Goal: Task Accomplishment & Management: Complete application form

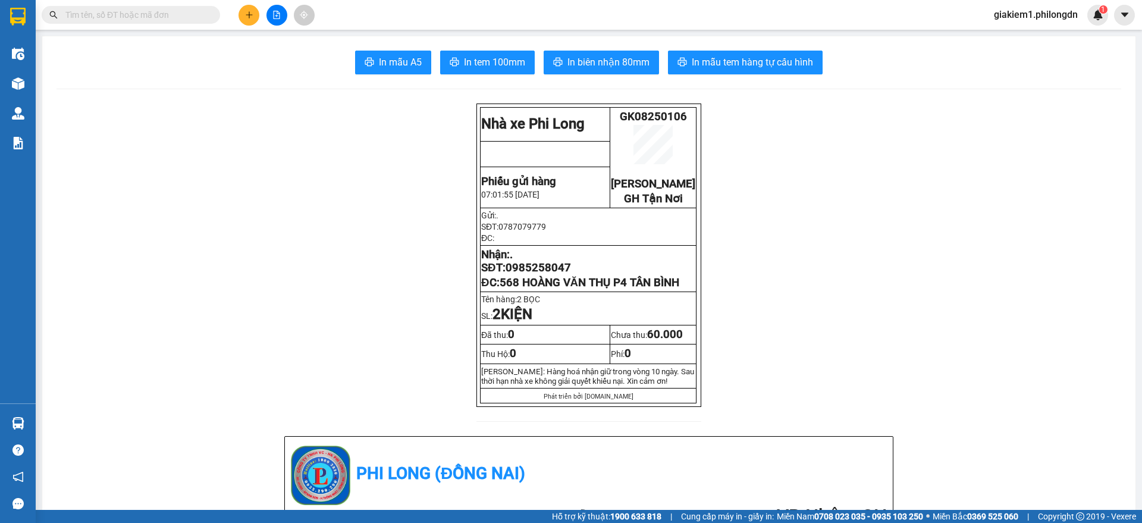
click at [248, 16] on icon "plus" at bounding box center [249, 15] width 8 height 8
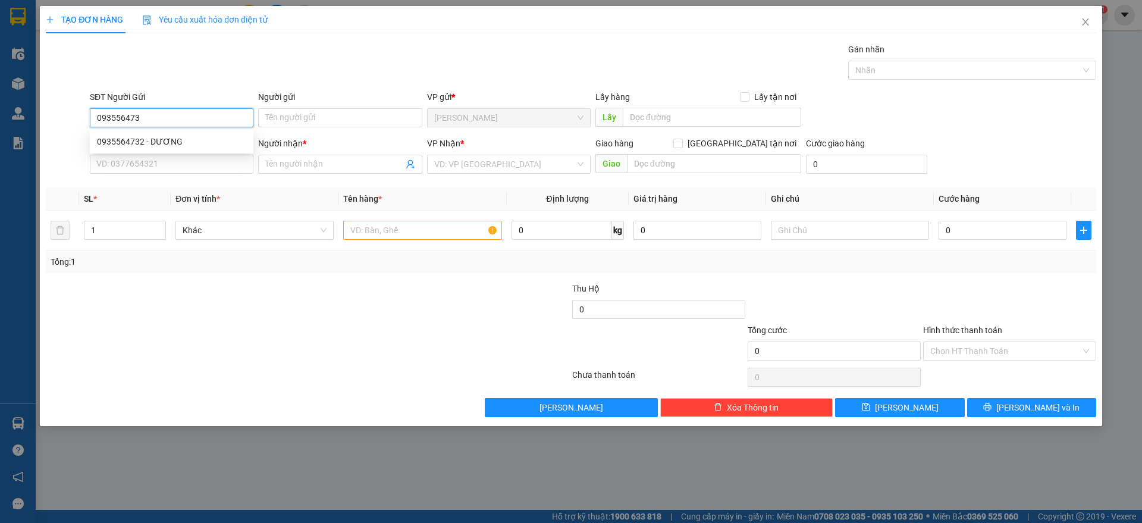
type input "0935564732"
click at [226, 145] on div "0935564732 - DƯƠNG" at bounding box center [171, 141] width 149 height 13
type input "DƯƠNG"
type input "0931444775"
type input "HUY"
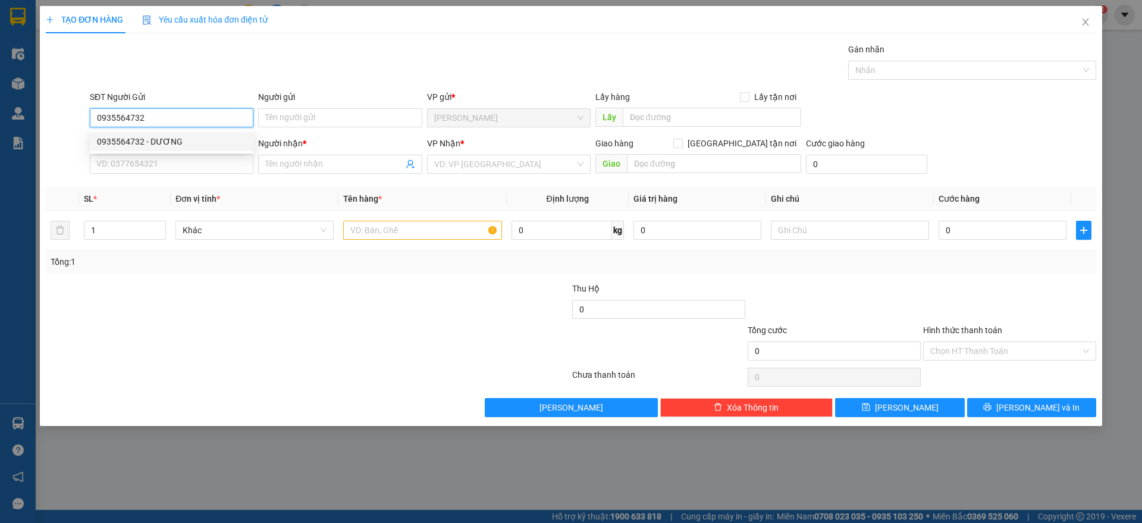
checkbox input "true"
type input "3-5 [PERSON_NAME], BẾN NGHÉ Q1"
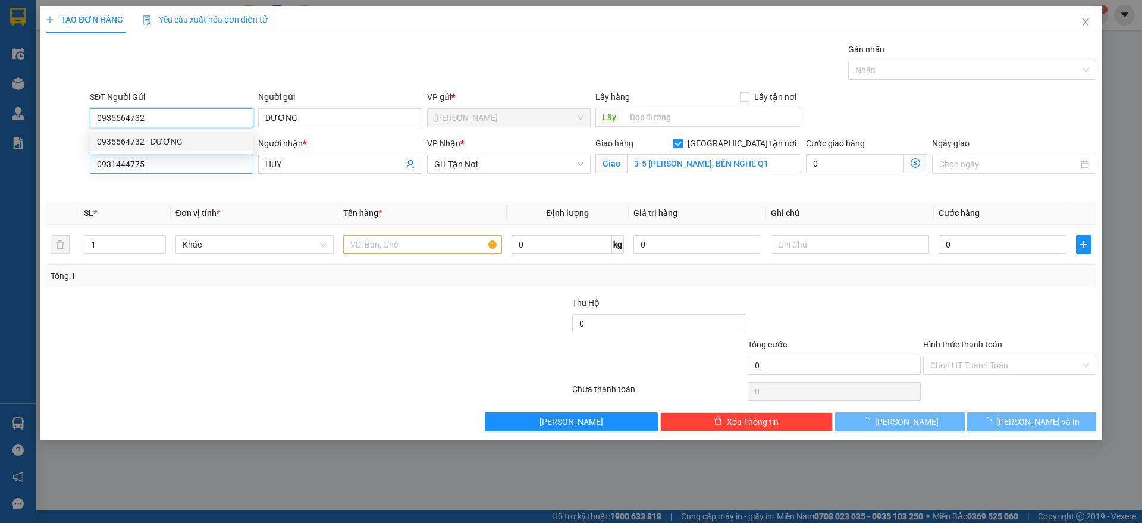
type input "60.000"
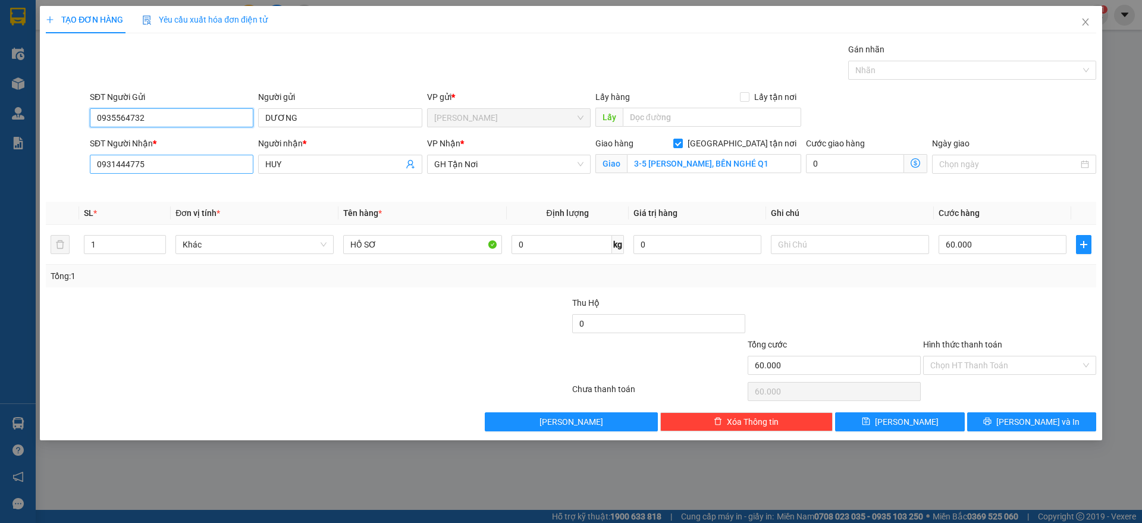
type input "0935564732"
click at [228, 160] on input "0931444775" at bounding box center [172, 164] width 164 height 19
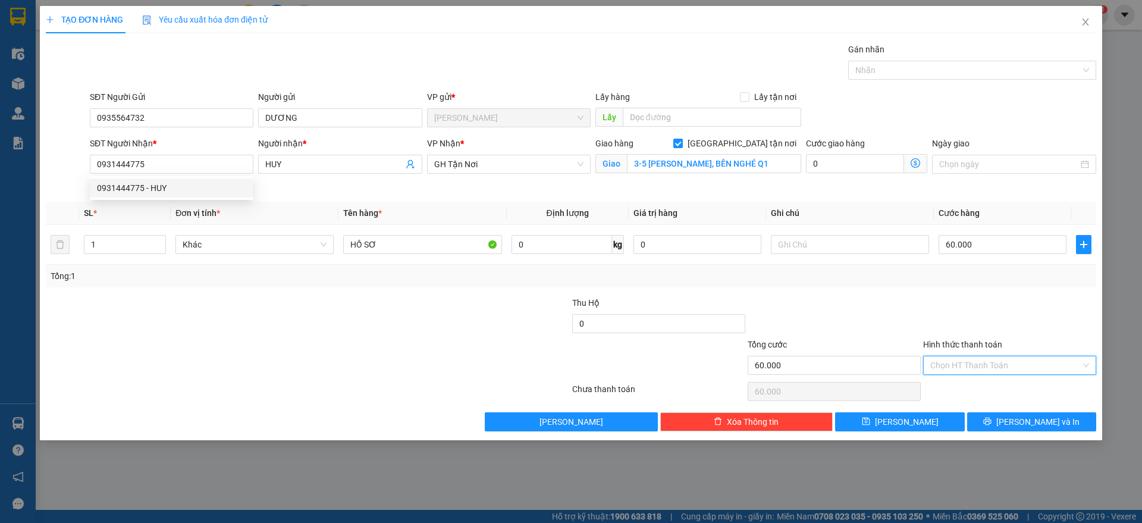
click at [983, 366] on input "Hình thức thanh toán" at bounding box center [1005, 365] width 150 height 18
click at [976, 392] on div "Tại văn phòng" at bounding box center [1009, 388] width 159 height 13
type input "0"
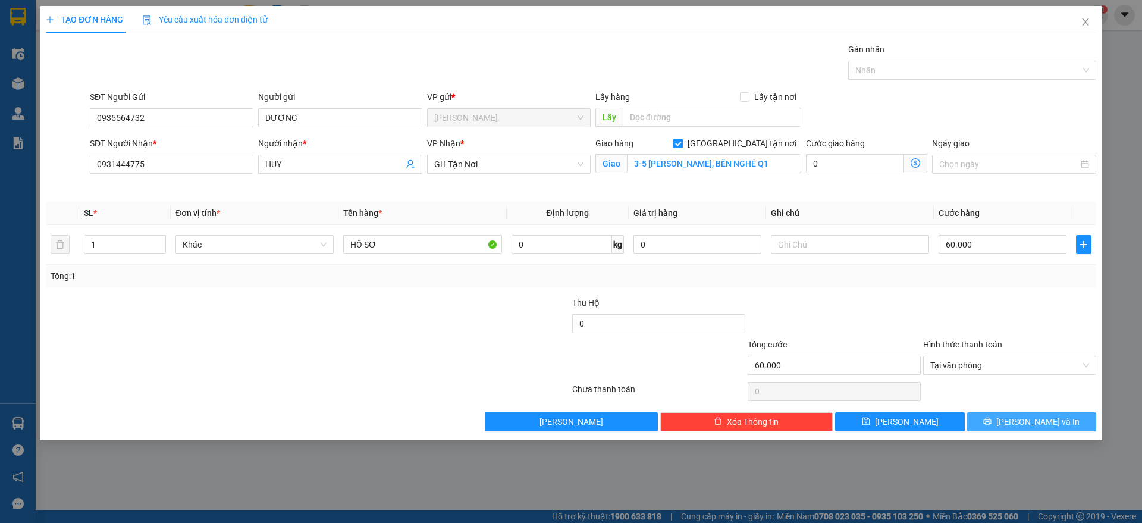
click at [988, 426] on button "[PERSON_NAME] và In" at bounding box center [1031, 421] width 129 height 19
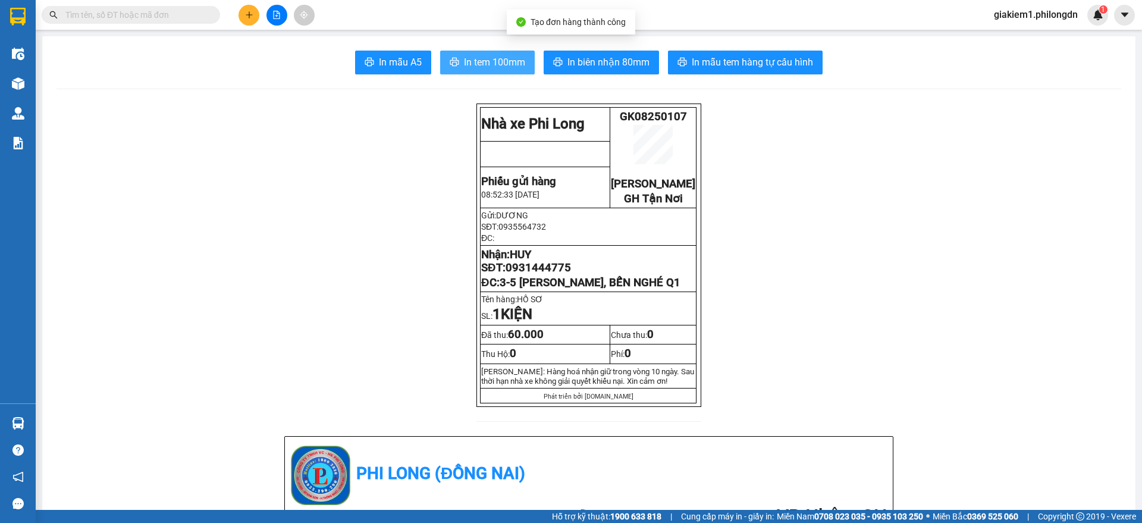
click at [504, 62] on span "In tem 100mm" at bounding box center [494, 62] width 61 height 15
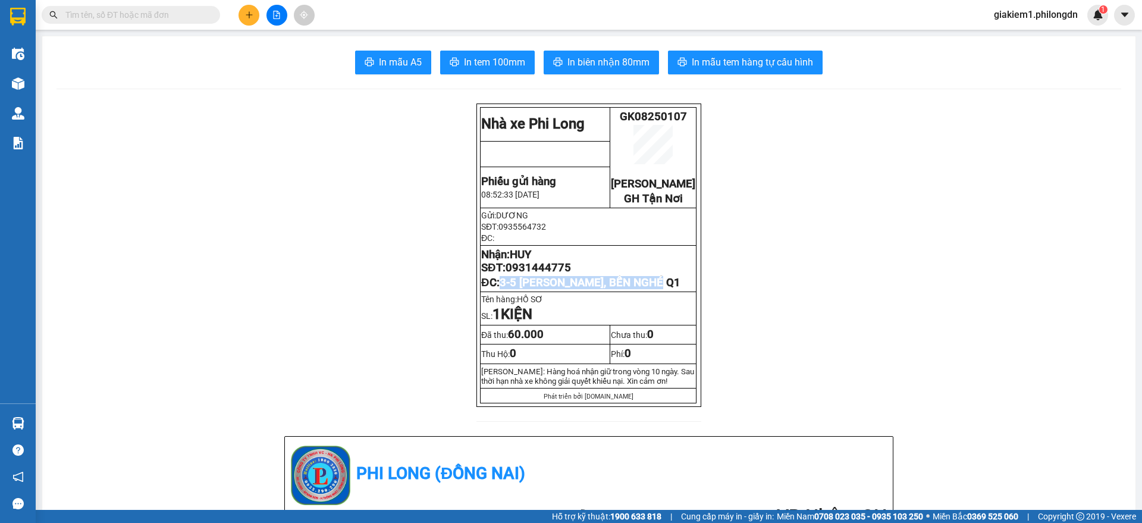
drag, startPoint x: 667, startPoint y: 298, endPoint x: 495, endPoint y: 301, distance: 171.3
click at [495, 289] on p "ĐC: 3-5 [PERSON_NAME], BẾN NGHÉ Q1" at bounding box center [588, 282] width 214 height 13
copy span "3-5 [PERSON_NAME], BẾN NGHÉ Q1"
click at [543, 274] on span "0931444775" at bounding box center [537, 267] width 65 height 13
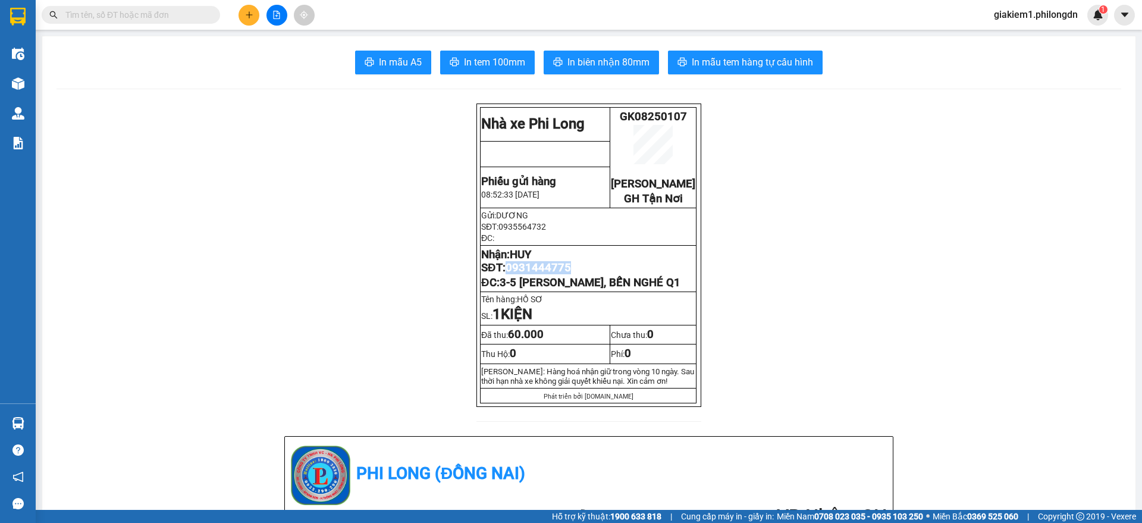
copy span "0931444775"
